Goal: Task Accomplishment & Management: Complete application form

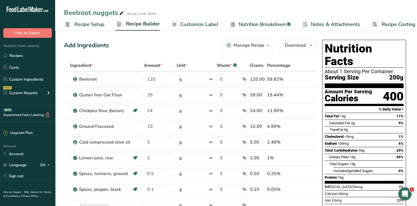
click at [193, 9] on div "Beetroot nuggets Recipe Code: BN01" at bounding box center [236, 13] width 362 height 10
click at [23, 55] on link "Recipes" at bounding box center [27, 55] width 55 height 10
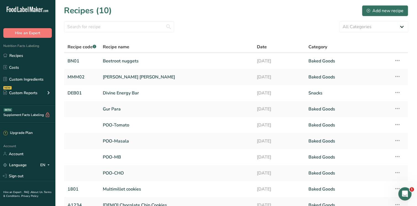
click at [218, 16] on div "Recipes (10) Add new recipe" at bounding box center [236, 10] width 345 height 12
click at [218, 15] on div "Recipes (10) Add new recipe" at bounding box center [236, 10] width 345 height 12
click at [201, 18] on section "Recipes (10) Add new recipe All Categories Baked Goods [GEOGRAPHIC_DATA] Confec…" at bounding box center [236, 120] width 362 height 240
click at [383, 11] on div "Add new recipe" at bounding box center [385, 10] width 37 height 7
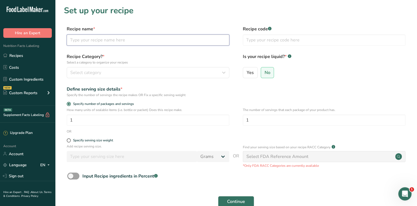
click at [158, 41] on input "text" at bounding box center [148, 39] width 163 height 11
type input "Corn flake crackers"
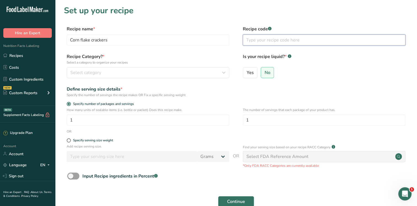
click at [249, 38] on input "text" at bounding box center [324, 39] width 163 height 11
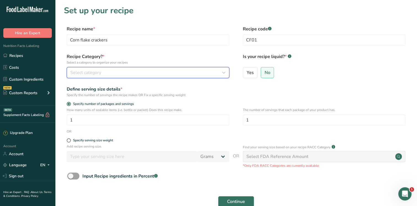
click at [127, 73] on div "Select category" at bounding box center [146, 72] width 152 height 7
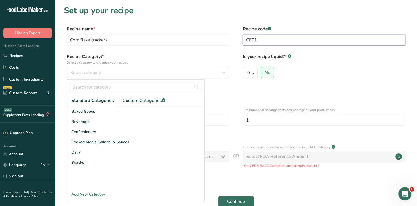
click at [251, 39] on input "CF01" at bounding box center [324, 39] width 163 height 11
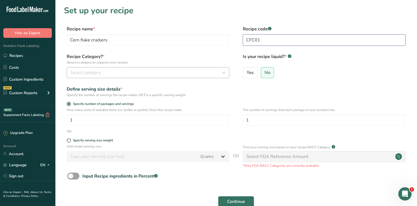
type input "CFC01"
click at [177, 73] on div "Select category" at bounding box center [146, 72] width 152 height 7
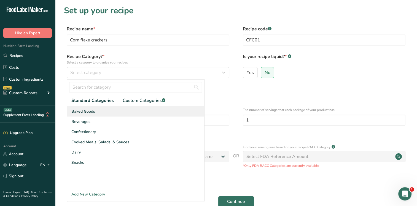
click at [99, 114] on div "Baked Goods" at bounding box center [135, 111] width 137 height 10
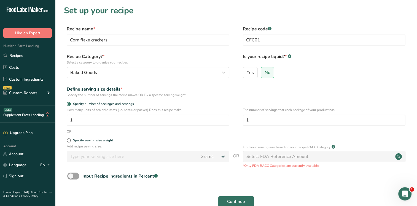
scroll to position [42, 0]
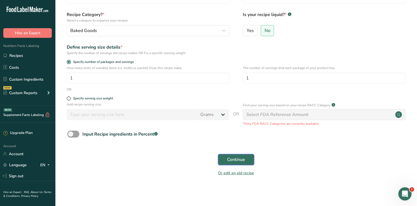
click at [244, 160] on span "Continue" at bounding box center [236, 159] width 18 height 7
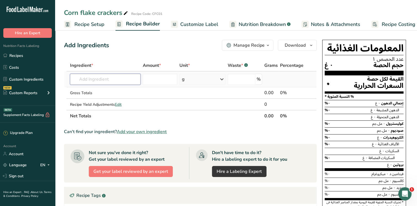
click at [113, 79] on input "text" at bounding box center [105, 79] width 71 height 11
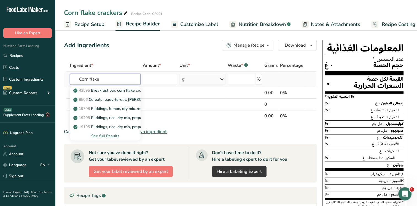
type input "Corn flake"
click at [99, 136] on div "See full Results" at bounding box center [105, 136] width 62 height 6
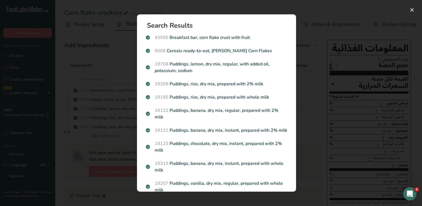
click at [39, 88] on div "Search results modal" at bounding box center [211, 103] width 422 height 206
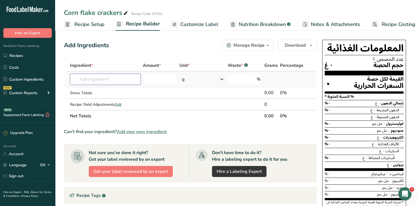
click at [92, 79] on input "text" at bounding box center [105, 79] width 71 height 11
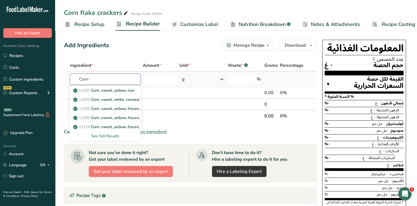
type input "Corn"
click at [102, 137] on div "See full Results" at bounding box center [105, 136] width 62 height 6
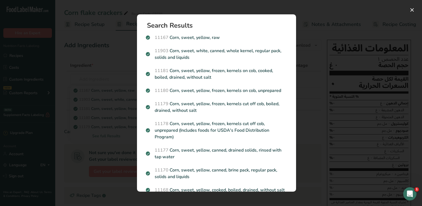
click at [40, 74] on div "Search results modal" at bounding box center [211, 103] width 422 height 206
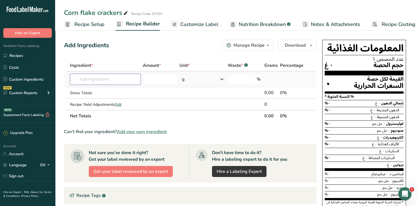
click at [89, 78] on input "text" at bounding box center [105, 79] width 71 height 11
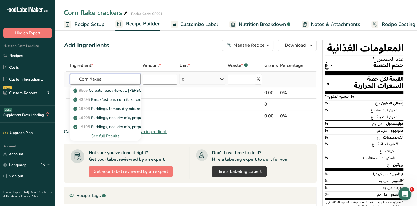
type input "Corn flakes"
click at [152, 79] on input "number" at bounding box center [160, 79] width 34 height 11
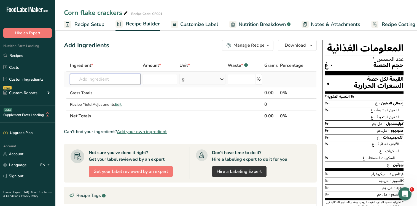
click at [115, 78] on input "text" at bounding box center [105, 79] width 71 height 11
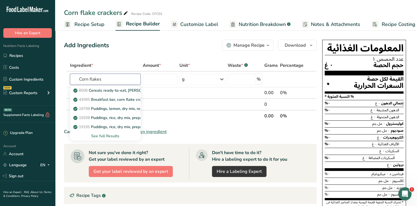
type input "Corn flakes"
click at [158, 130] on span "Add your own ingredient" at bounding box center [142, 131] width 50 height 7
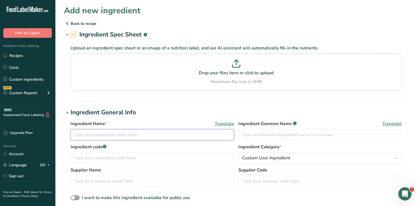
click at [99, 134] on input "text" at bounding box center [153, 134] width 164 height 11
type input "Corn flakes"
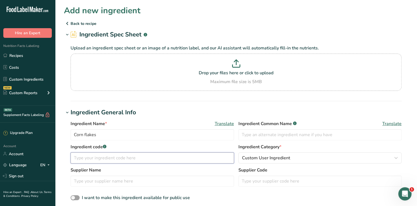
click at [153, 157] on input "text" at bounding box center [153, 157] width 164 height 11
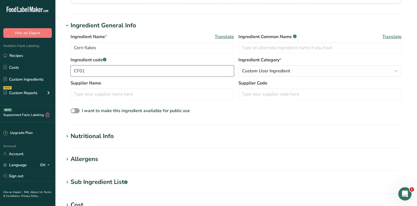
scroll to position [92, 0]
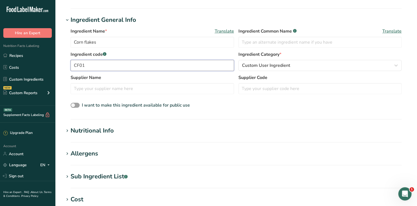
type input "CF01"
click at [99, 129] on div "Nutritional Info" at bounding box center [92, 130] width 43 height 9
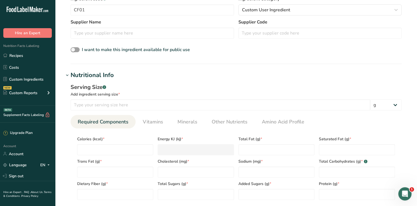
scroll to position [167, 0]
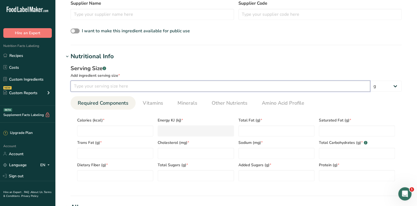
click at [142, 87] on input "number" at bounding box center [221, 86] width 300 height 11
type input "120"
click at [103, 132] on input "number" at bounding box center [115, 130] width 76 height 11
click at [135, 130] on input "number" at bounding box center [115, 130] width 76 height 11
type input "4"
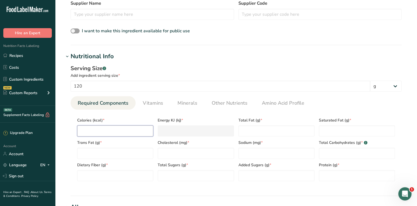
type KJ "16.7"
type input "45"
type KJ "188.3"
type input "450"
type KJ "1882.8"
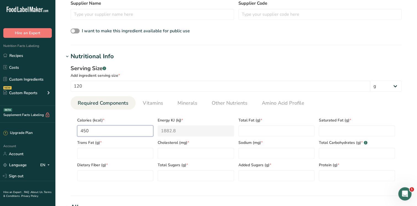
type input "450"
type Fat "1"
type Fat "0.2"
click at [82, 152] on Fat "number" at bounding box center [115, 153] width 76 height 11
type Fat "0"
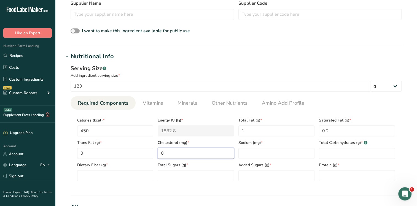
type input "0"
type input "840"
type Carbohydrates "105"
type Fiber "4"
type Sugars "12"
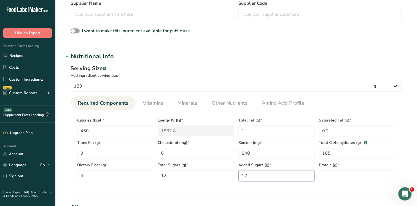
type Sugars "12"
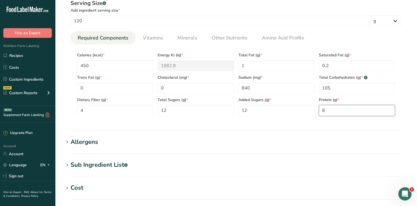
scroll to position [252, 0]
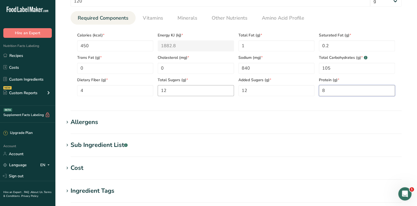
type input "8"
click at [182, 89] on Sugars "12" at bounding box center [196, 90] width 76 height 11
type Sugars "0"
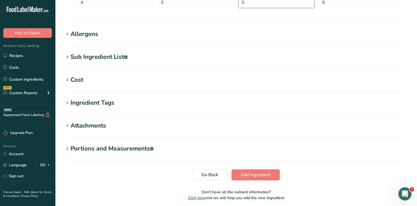
scroll to position [361, 0]
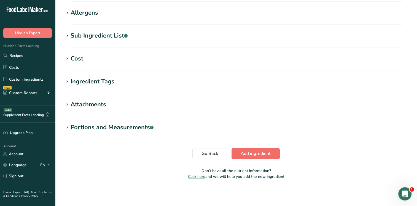
type Sugars "0"
click at [260, 153] on span "Add ingredient" at bounding box center [256, 153] width 30 height 7
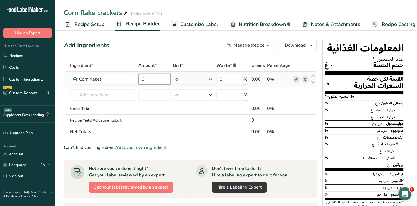
click at [157, 78] on input "0" at bounding box center [154, 79] width 32 height 11
type input "120"
click at [120, 95] on div "Ingredient * Amount * Unit * Waste * .a-a{fill:#347362;}.b-a{fill:#fff;} Grams …" at bounding box center [190, 99] width 253 height 78
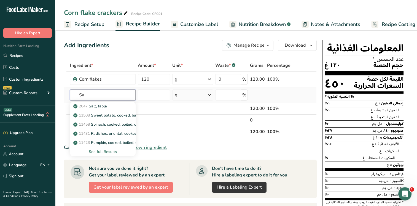
type input "S"
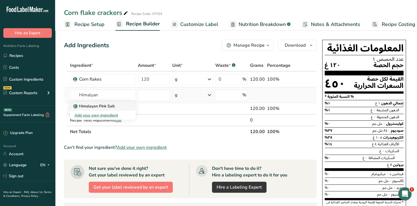
click at [113, 105] on p "Himalayan Pink Salt" at bounding box center [94, 106] width 40 height 6
type input "Himalayan Pink Salt"
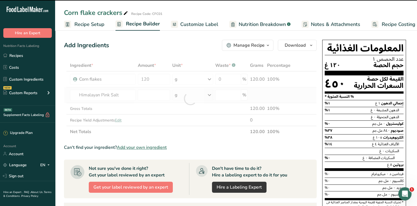
type input "0"
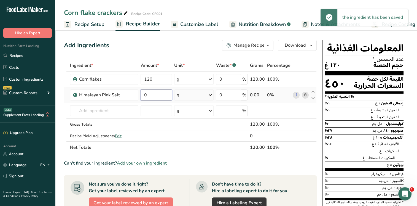
click at [154, 93] on input "0" at bounding box center [156, 94] width 31 height 11
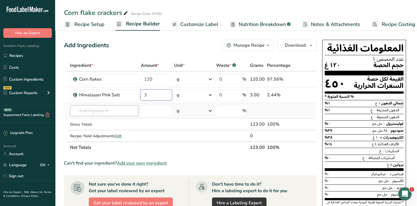
type input "3"
click at [114, 110] on div "Ingredient * Amount * Unit * Waste * .a-a{fill:#347362;}.b-a{fill:#fff;} Grams …" at bounding box center [190, 107] width 253 height 94
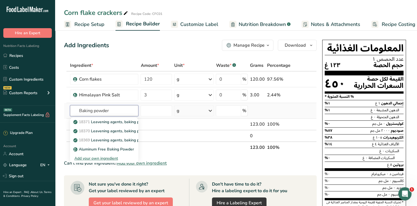
type input "Baking powder"
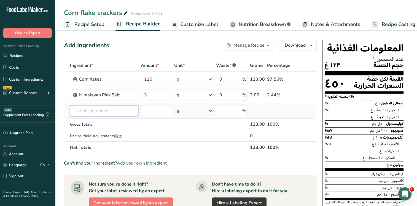
click at [106, 110] on input "text" at bounding box center [104, 110] width 69 height 11
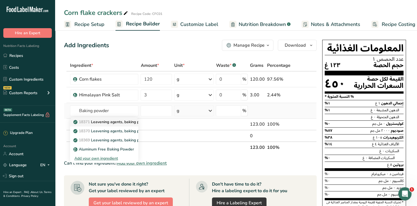
click at [118, 123] on p "18371 Leavening agents, baking powder, low-sodium" at bounding box center [123, 122] width 99 height 6
type input "Leavening agents, baking powder, low-sodium"
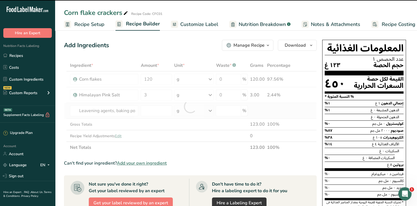
type input "0"
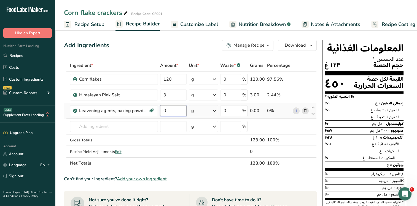
click at [171, 109] on input "0" at bounding box center [173, 110] width 26 height 11
type input "25"
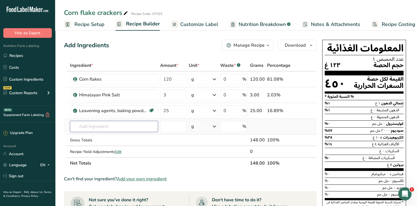
click at [116, 125] on div "Ingredient * Amount * Unit * Waste * .a-a{fill:#347362;}.b-a{fill:#fff;} Grams …" at bounding box center [190, 114] width 253 height 109
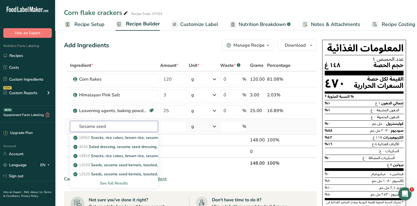
type input "Sesame seed"
click at [118, 183] on div "See full Results" at bounding box center [113, 183] width 79 height 6
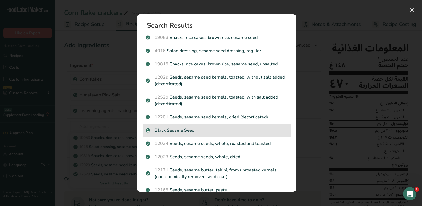
click at [171, 128] on p "Black Sesame Seed" at bounding box center [216, 130] width 141 height 7
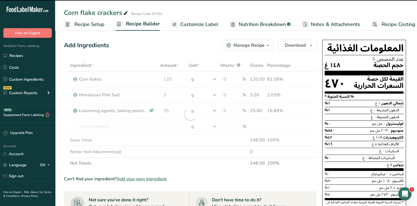
type input "0"
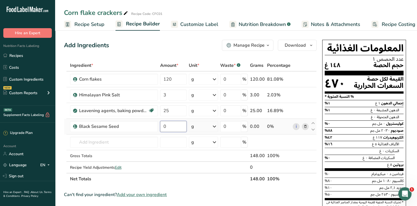
click at [170, 124] on input "0" at bounding box center [173, 126] width 26 height 11
type input "15"
click at [132, 139] on div "Ingredient * Amount * Unit * Waste * .a-a{fill:#347362;}.b-a{fill:#fff;} Grams …" at bounding box center [190, 122] width 253 height 125
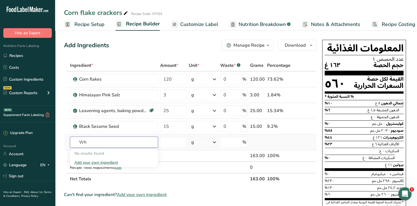
type input "W"
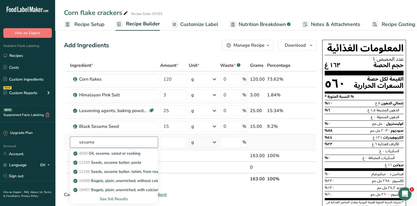
type input "sesame"
click at [121, 197] on div "See full Results" at bounding box center [113, 199] width 79 height 6
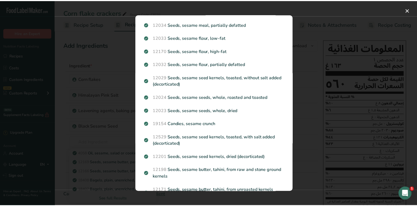
scroll to position [222, 0]
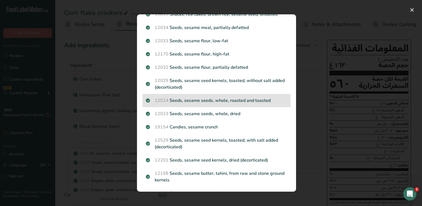
click at [214, 100] on p "12024 Seeds, sesame seeds, whole, roasted and toasted" at bounding box center [216, 100] width 141 height 7
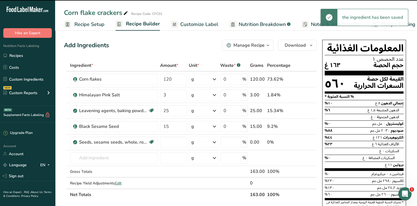
type input "0"
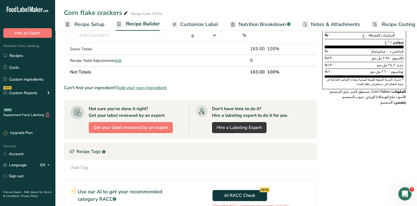
scroll to position [0, 0]
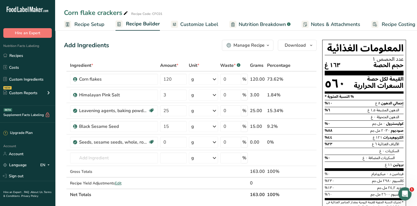
click at [211, 21] on span "Customize Label" at bounding box center [199, 24] width 38 height 7
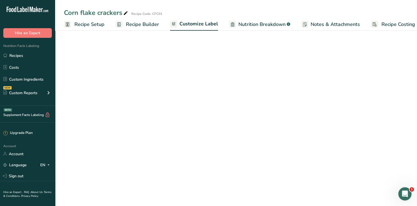
scroll to position [0, 7]
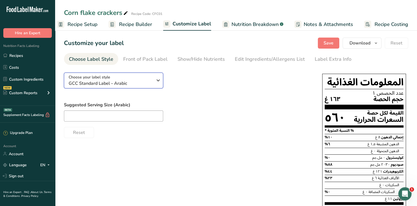
click at [159, 79] on icon "button" at bounding box center [158, 80] width 7 height 10
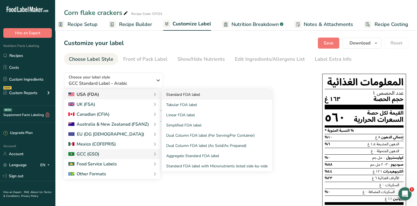
click at [174, 94] on link "Standard FDA label" at bounding box center [217, 94] width 110 height 10
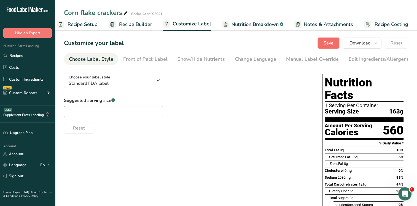
click at [330, 45] on span "Save" at bounding box center [329, 43] width 10 height 7
click at [330, 43] on span "Save" at bounding box center [329, 43] width 10 height 7
click at [14, 175] on link "Sign out" at bounding box center [27, 176] width 55 height 10
